Goal: Task Accomplishment & Management: Manage account settings

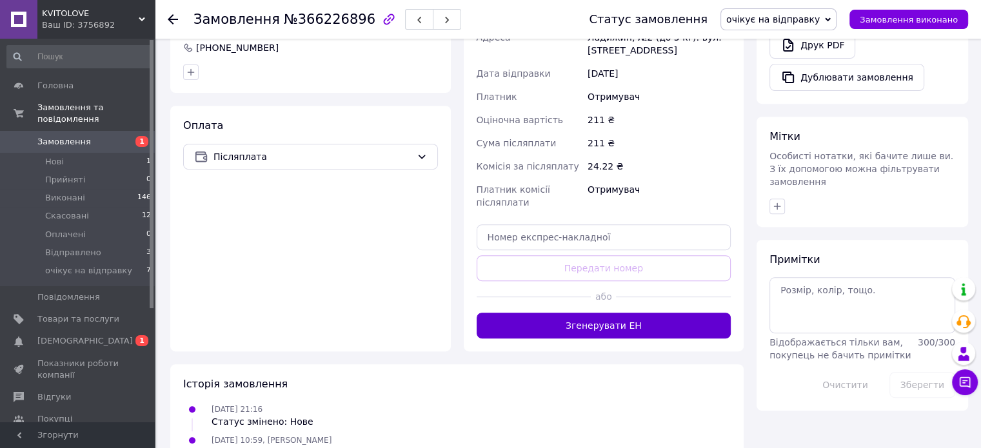
scroll to position [516, 0]
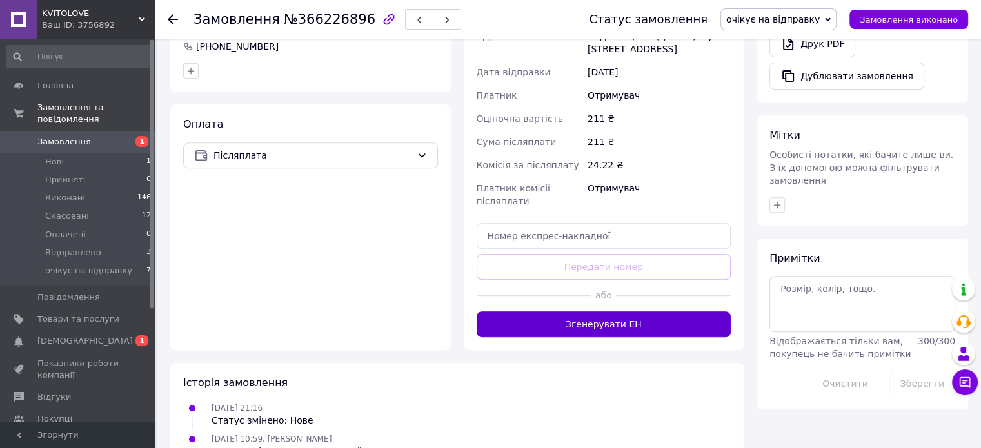
click at [644, 324] on button "Згенерувати ЕН" at bounding box center [604, 325] width 255 height 26
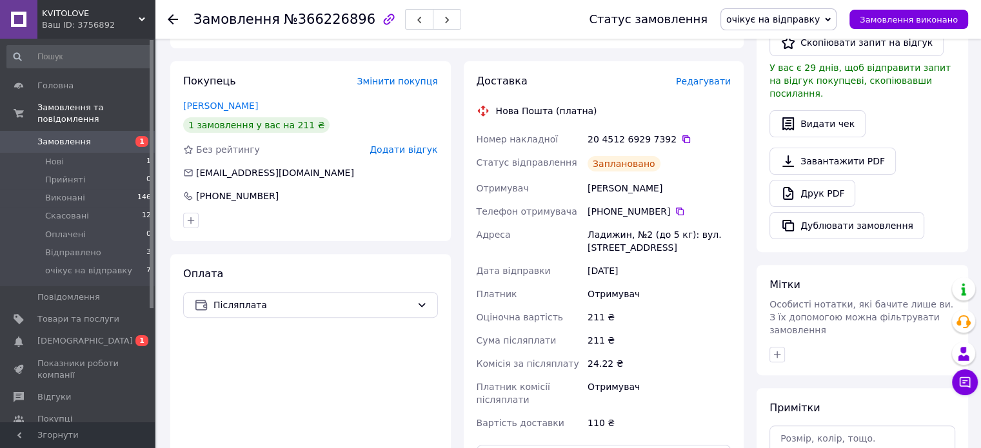
scroll to position [387, 0]
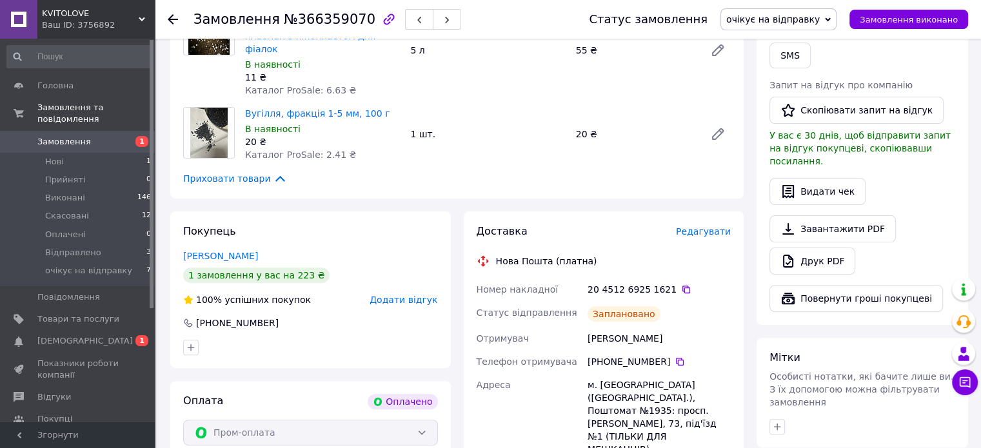
scroll to position [452, 0]
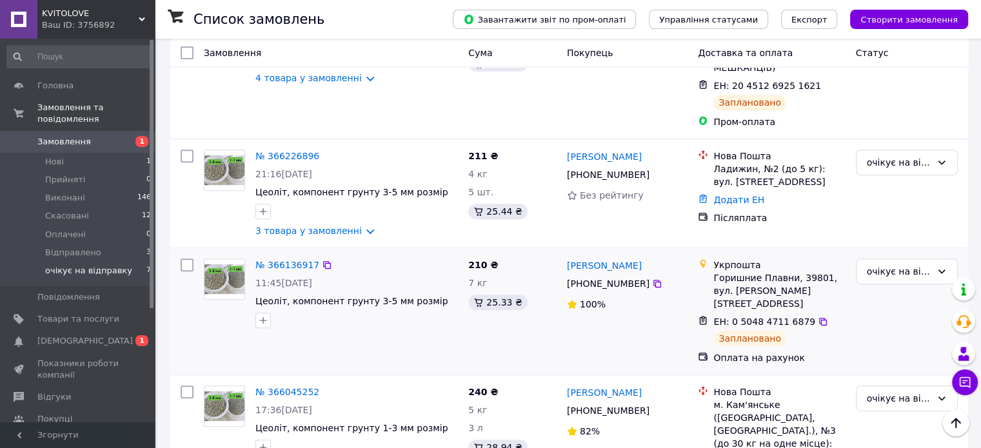
scroll to position [728, 0]
